Goal: Check status: Verify the current state of an ongoing process or item

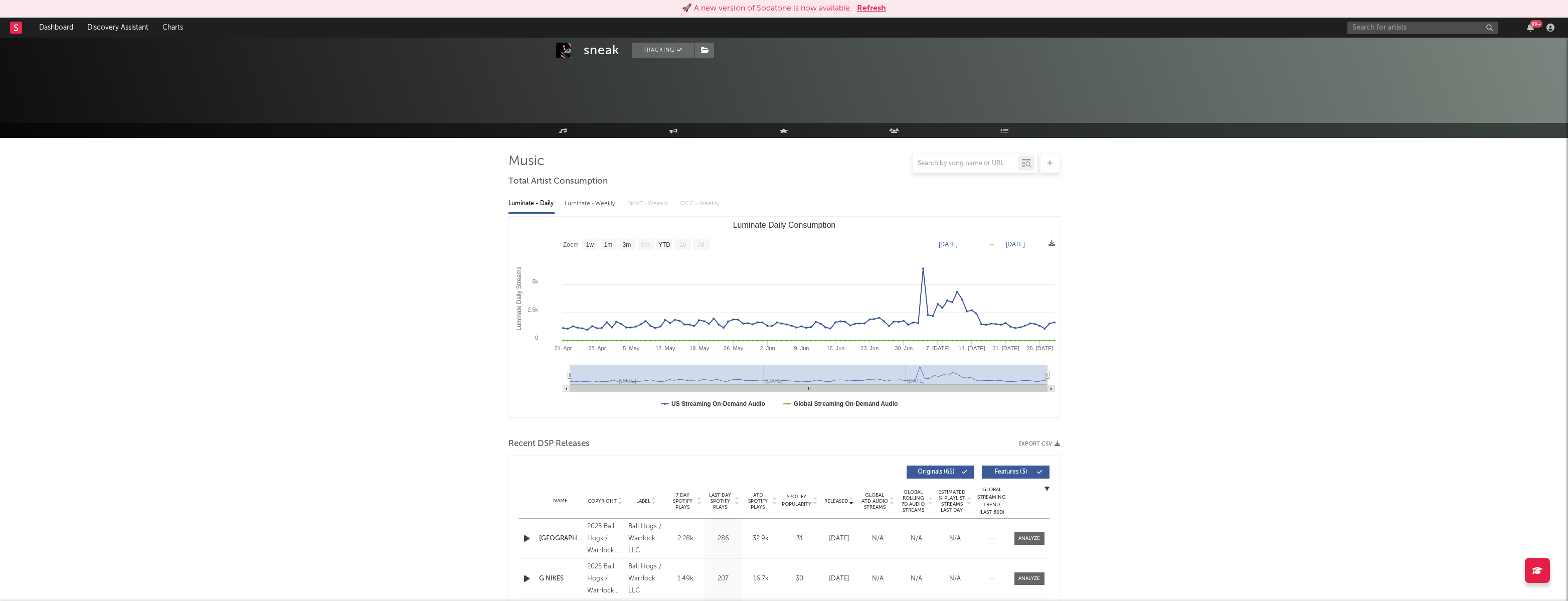
select select "1w"
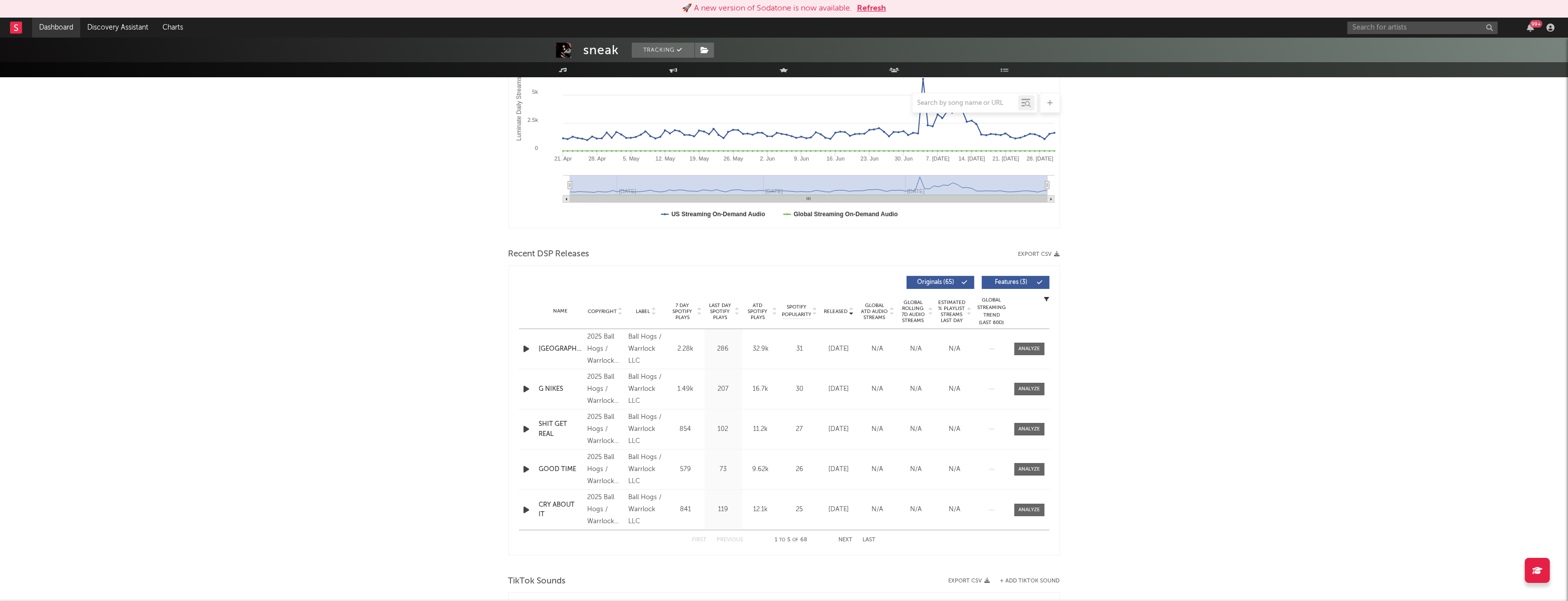
click at [56, 27] on link "Dashboard" at bounding box center [56, 27] width 48 height 20
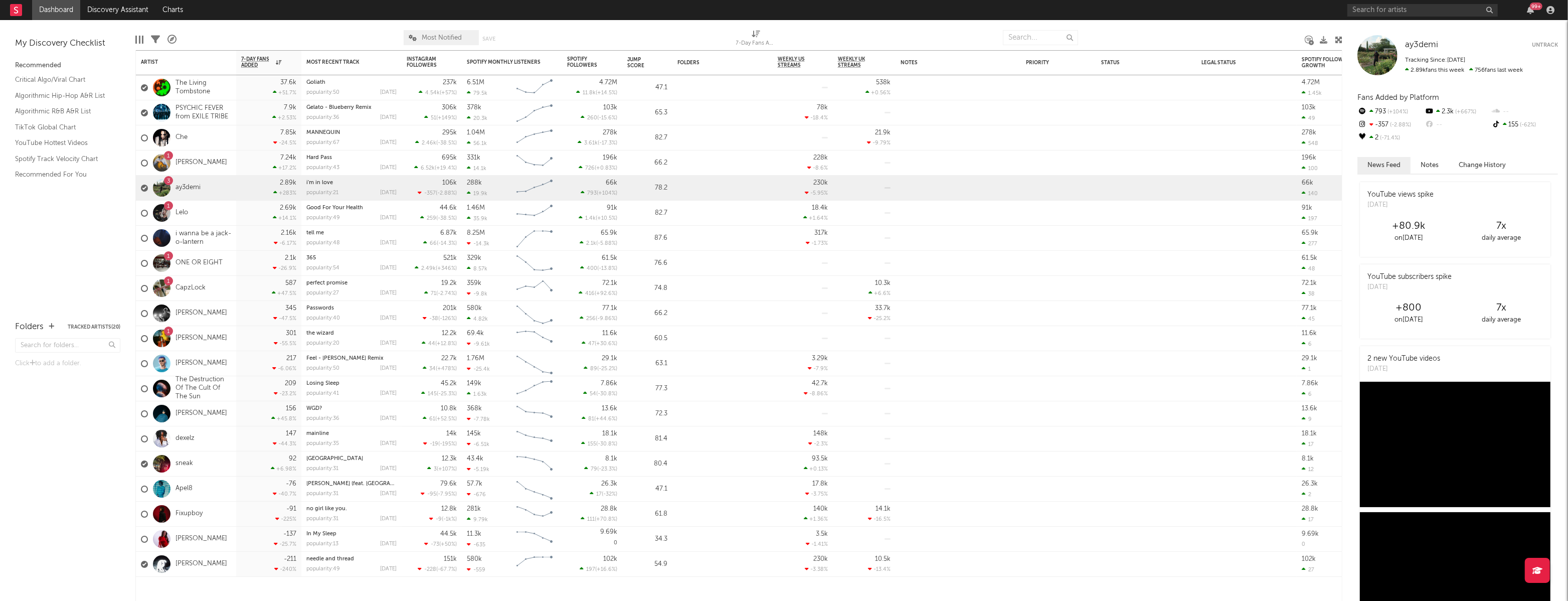
click at [1431, 229] on div "+80.9k" at bounding box center [1409, 227] width 93 height 12
click at [1474, 169] on button "Change History" at bounding box center [1482, 165] width 67 height 16
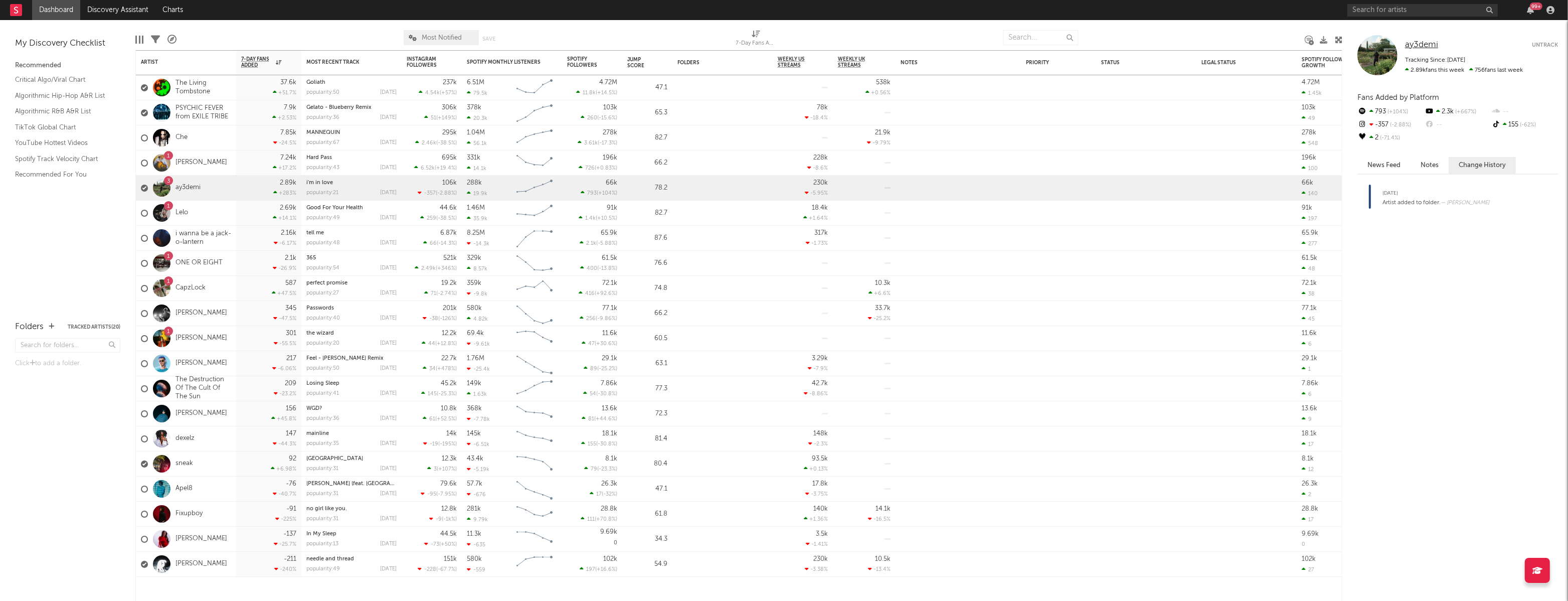
click at [1430, 47] on span "ay3demi" at bounding box center [1421, 45] width 33 height 9
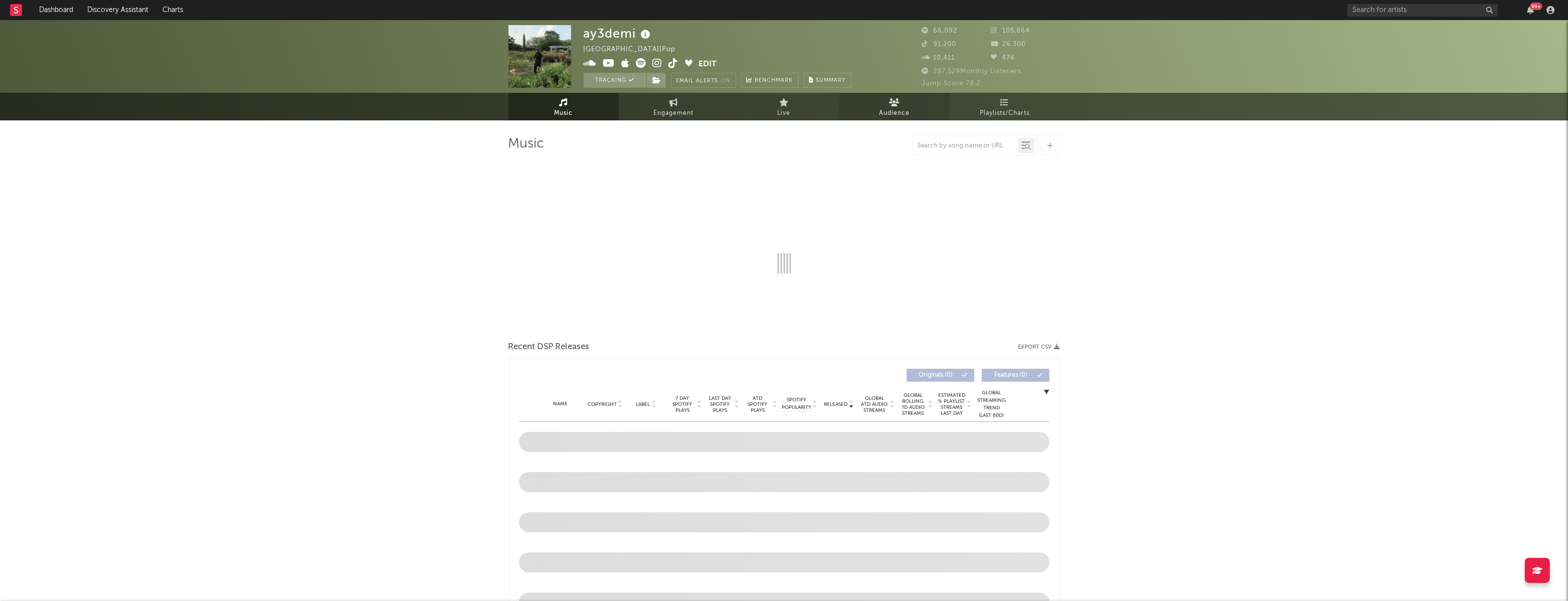
select select "6m"
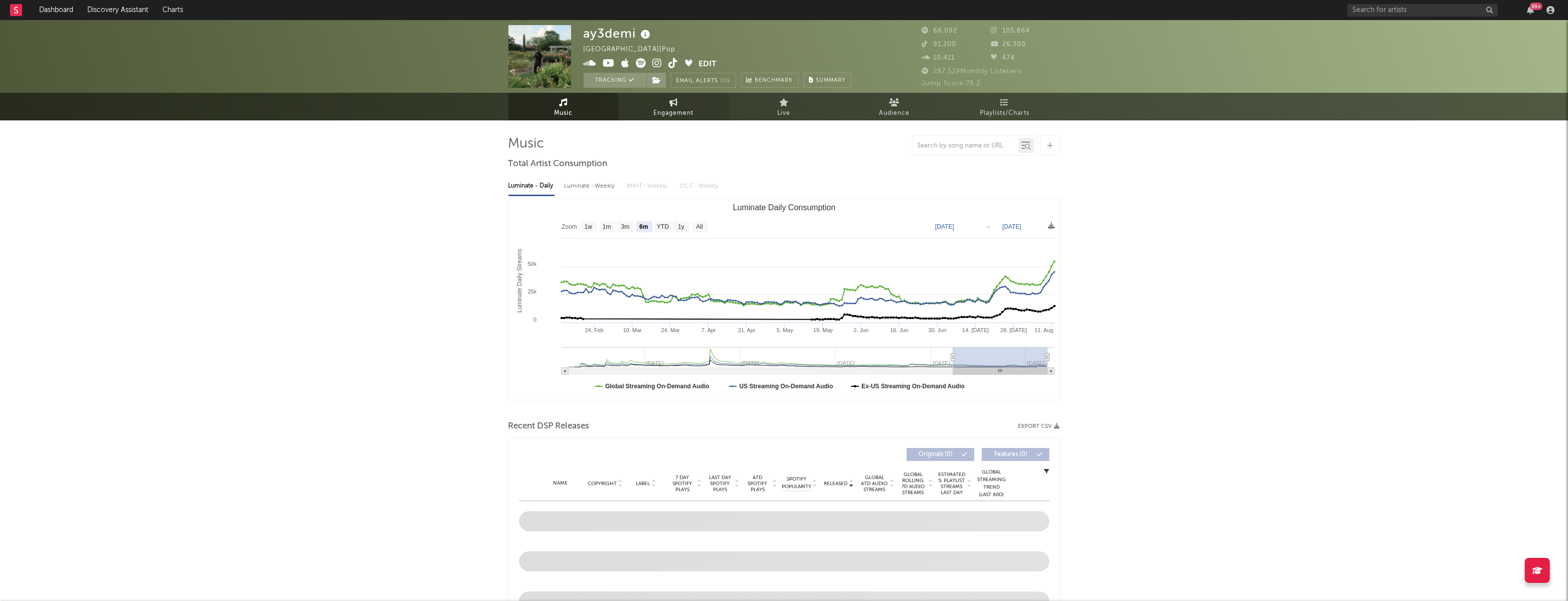
click at [672, 107] on link "Engagement" at bounding box center [674, 106] width 110 height 27
select select "1w"
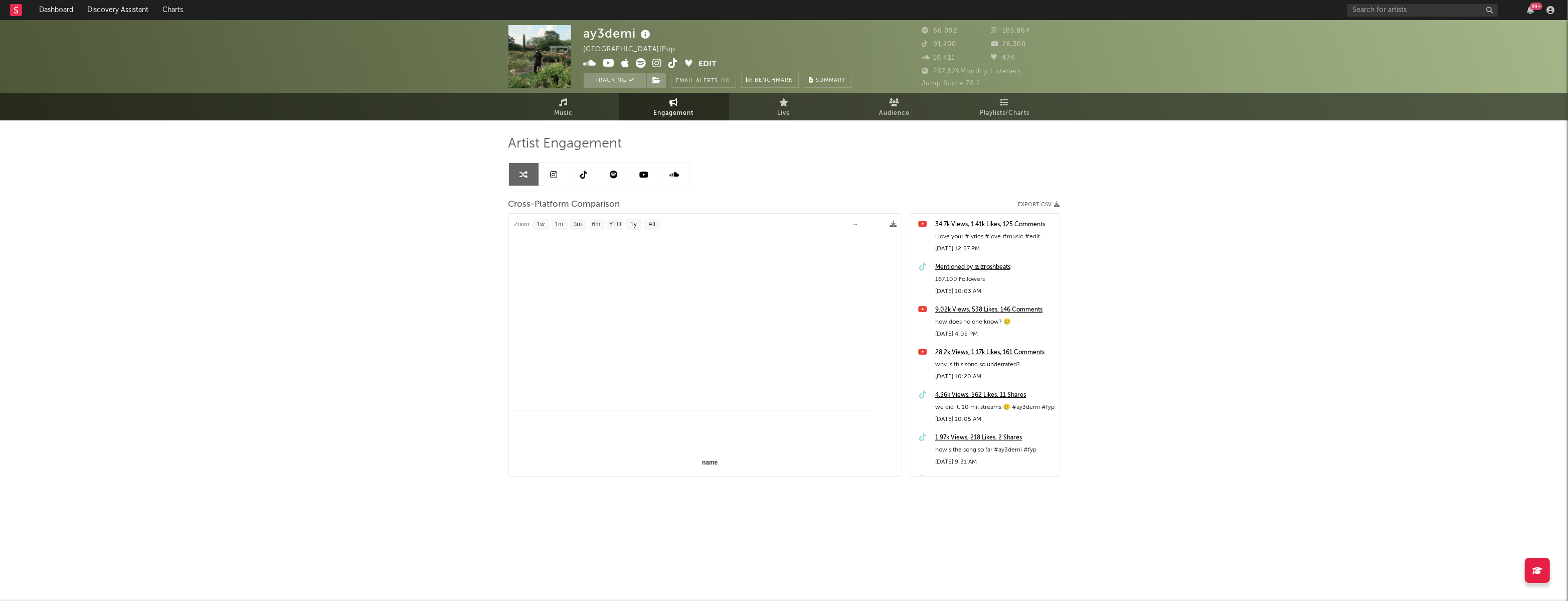
select select "1m"
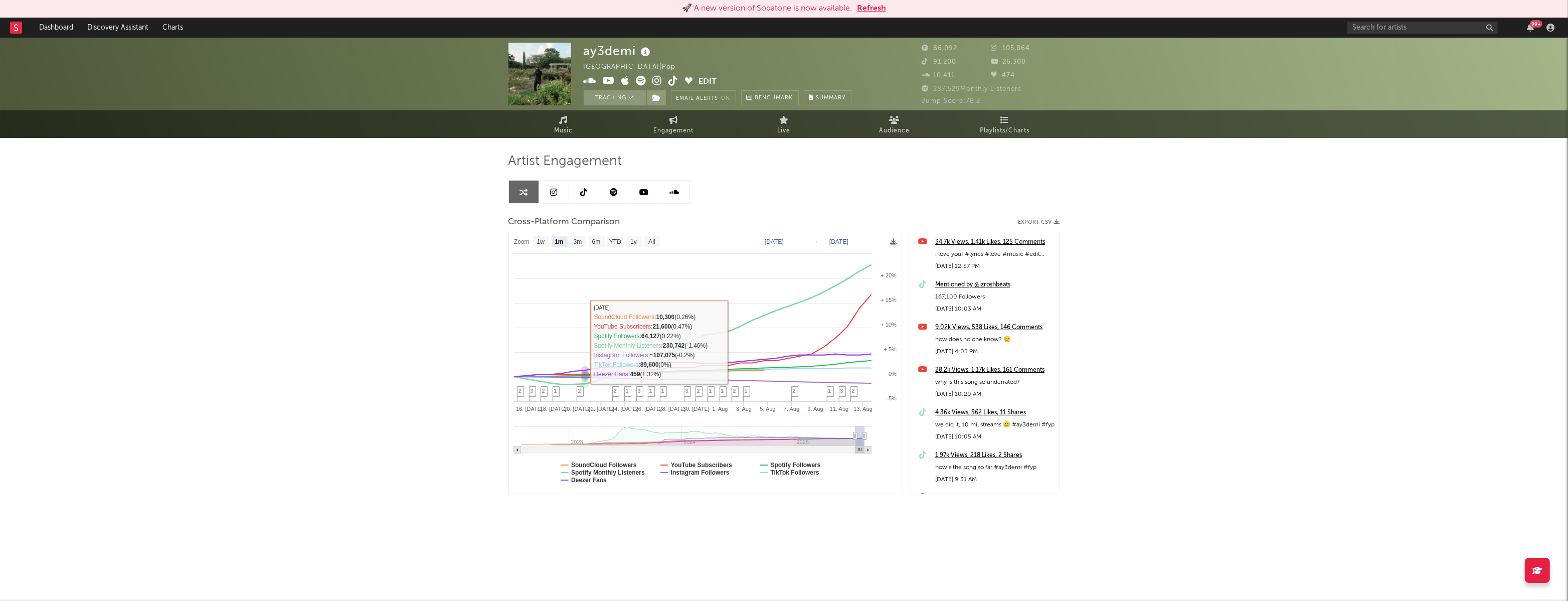
click at [448, 356] on div "ay3demi United States | Pop Edit Tracking Email Alerts On Benchmark Summary 66,…" at bounding box center [784, 301] width 1568 height 527
click at [879, 7] on button "Refresh" at bounding box center [872, 9] width 29 height 12
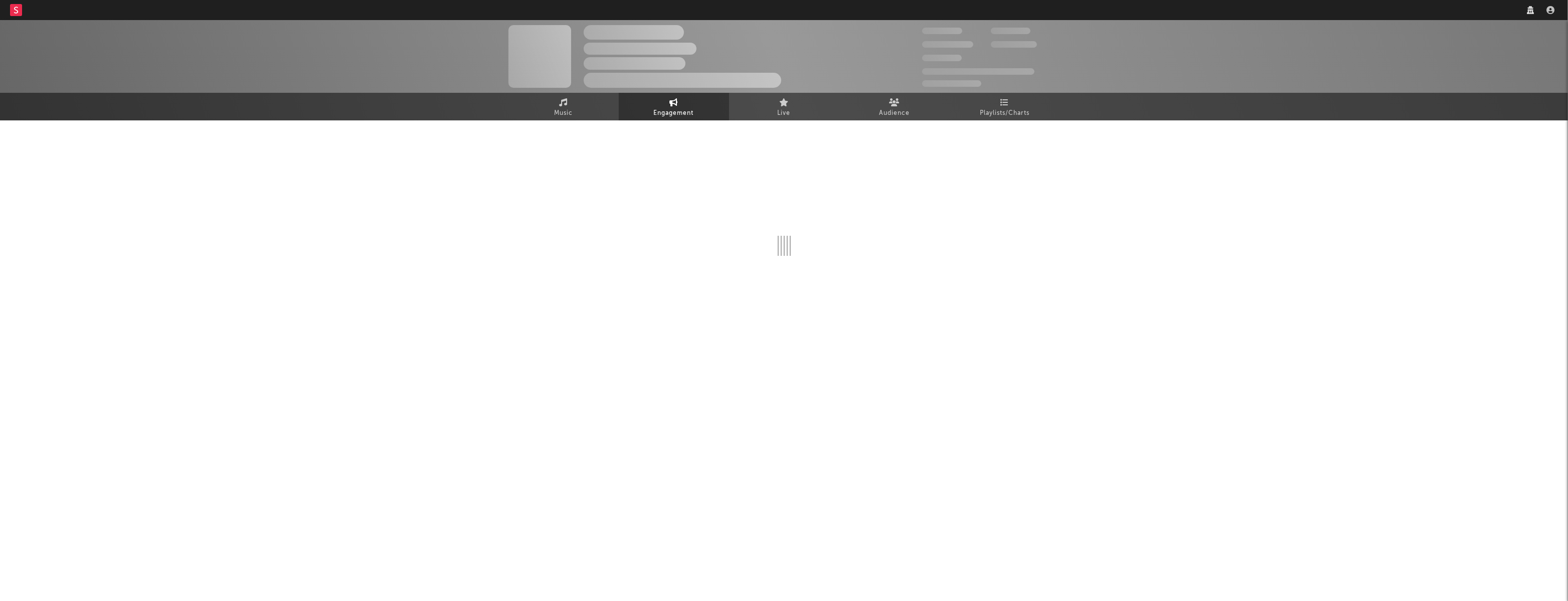
select select "1w"
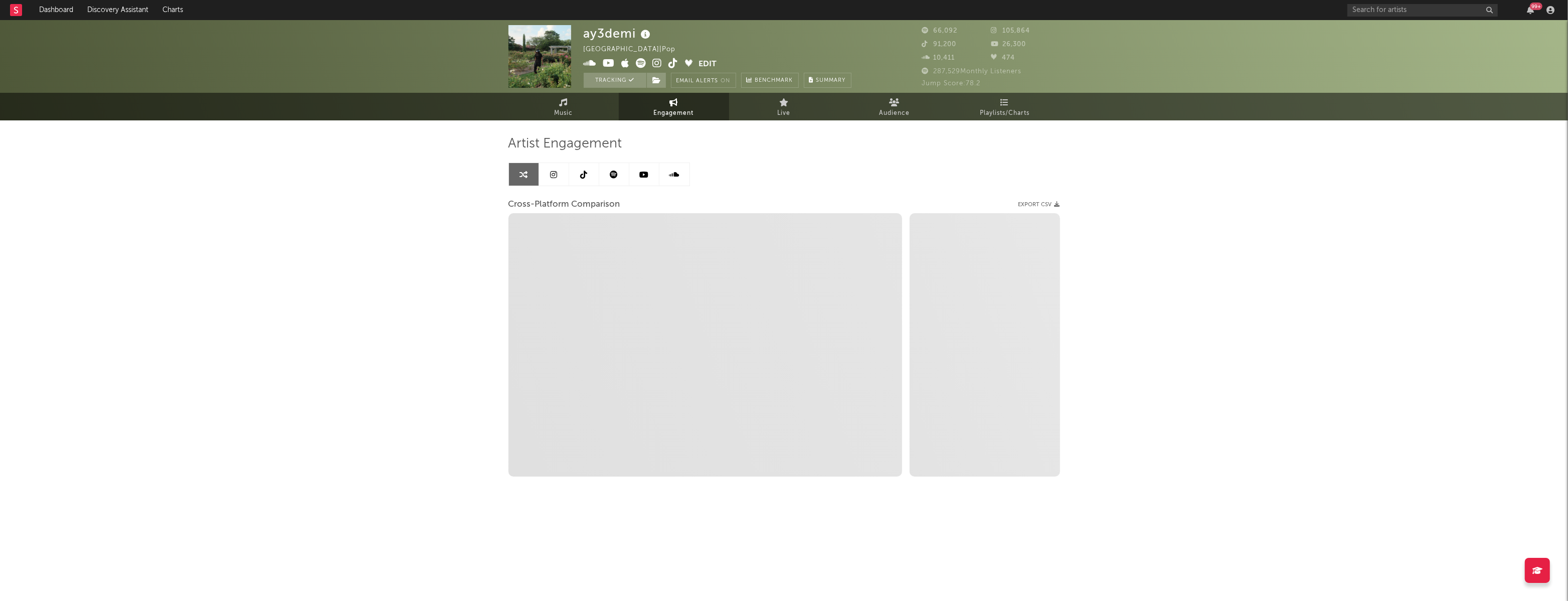
select select "1m"
